Goal: Navigation & Orientation: Find specific page/section

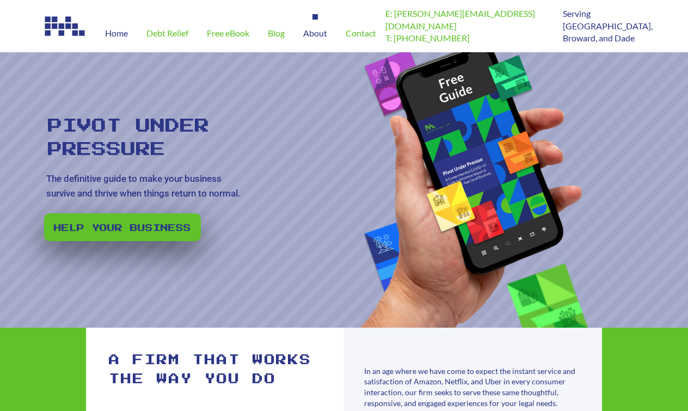
click at [305, 40] on div "About" at bounding box center [315, 33] width 42 height 38
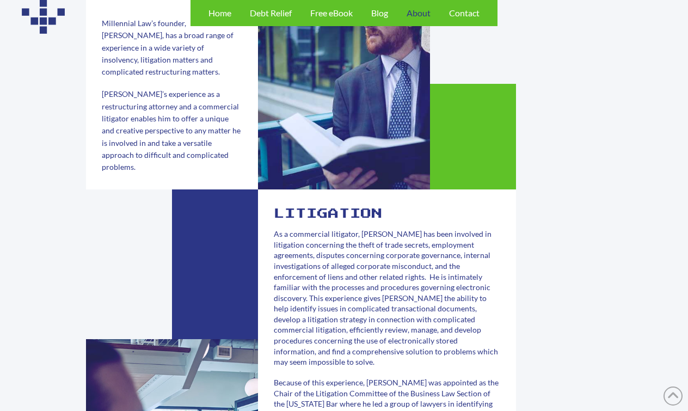
scroll to position [254, 0]
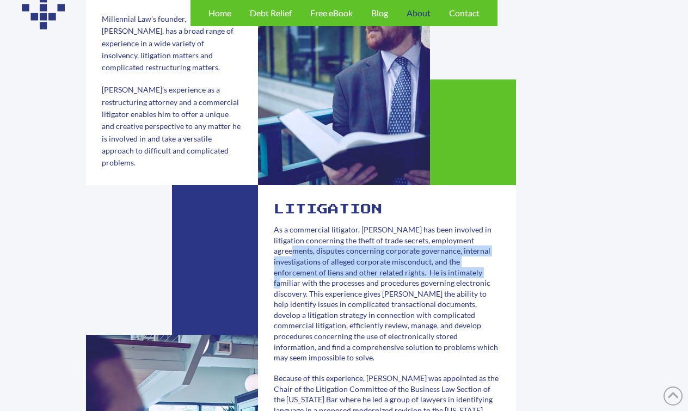
drag, startPoint x: 279, startPoint y: 208, endPoint x: 431, endPoint y: 223, distance: 152.7
click at [431, 225] on span "As a commercial litigator, [PERSON_NAME] has been involved in litigation concer…" at bounding box center [386, 293] width 224 height 137
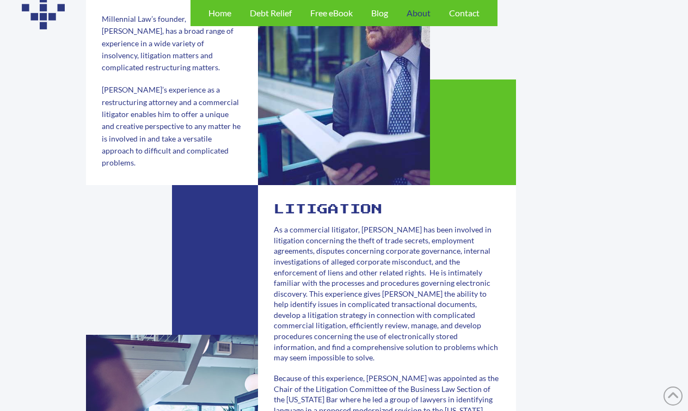
click at [531, 233] on div "Litigation As a commercial litigator, [PERSON_NAME] has been involved in litiga…" at bounding box center [344, 407] width 688 height 1079
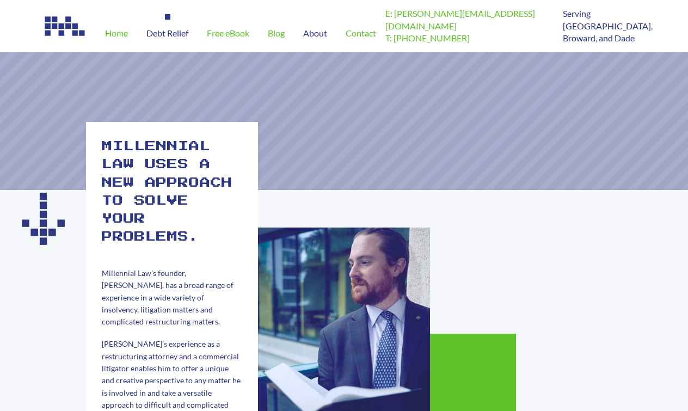
scroll to position [0, 0]
click at [155, 45] on div "Debt Relief" at bounding box center [167, 33] width 60 height 38
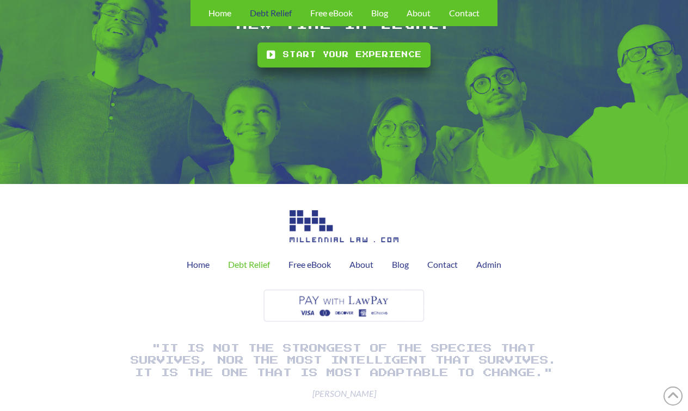
scroll to position [1362, 0]
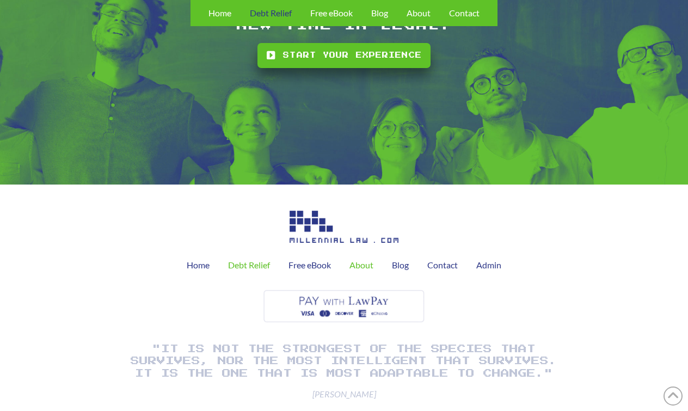
click at [359, 261] on span "About" at bounding box center [362, 265] width 24 height 9
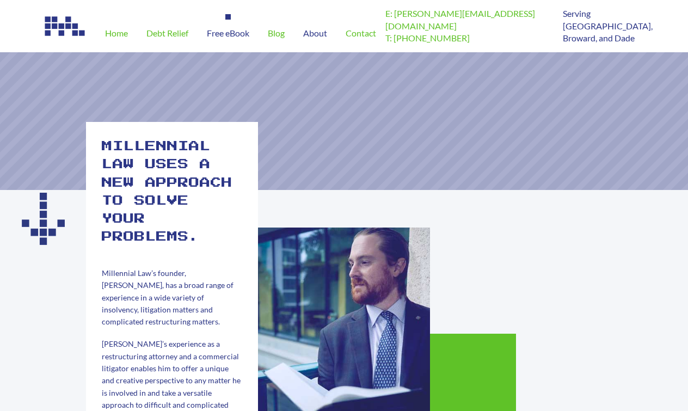
click at [244, 38] on div "Free eBook" at bounding box center [228, 33] width 61 height 38
click at [369, 33] on span "Contact" at bounding box center [361, 33] width 30 height 9
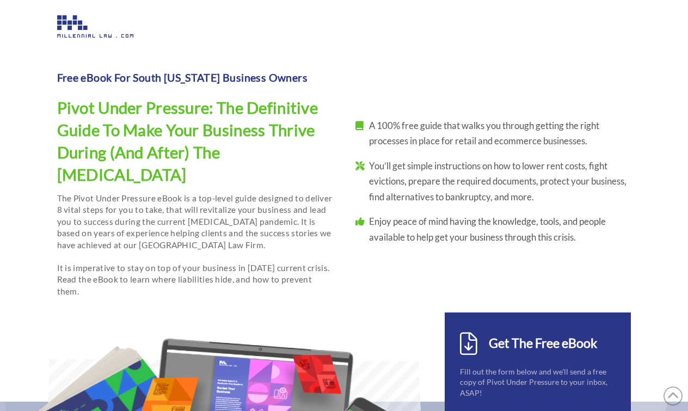
click at [75, 16] on img at bounding box center [95, 26] width 76 height 22
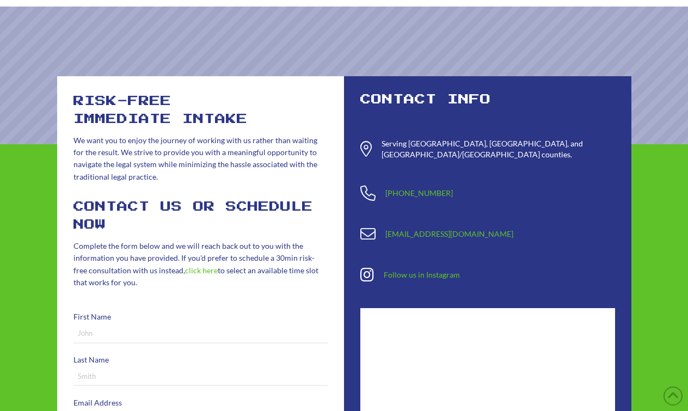
scroll to position [54, 0]
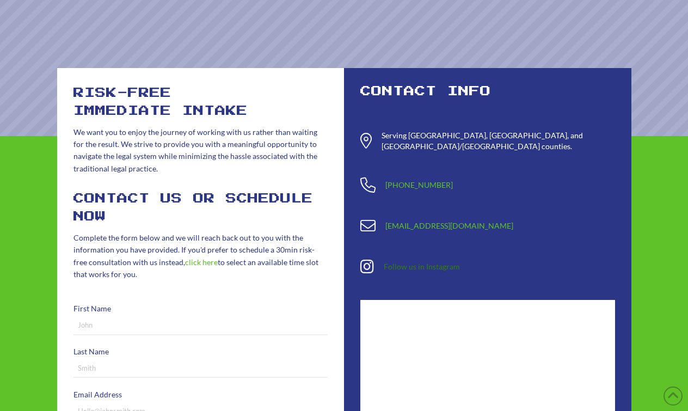
click at [407, 262] on link "Follow us in Instagram" at bounding box center [422, 266] width 76 height 9
